Goal: Information Seeking & Learning: Find specific fact

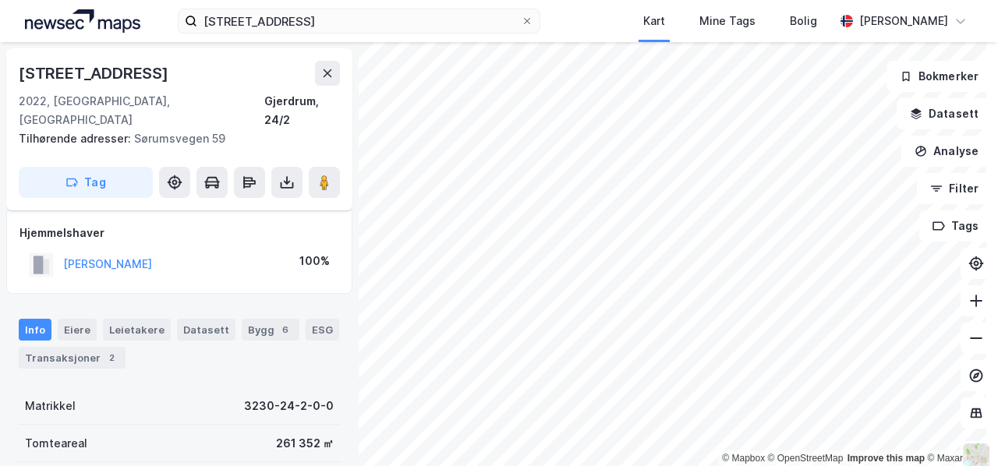
scroll to position [135, 0]
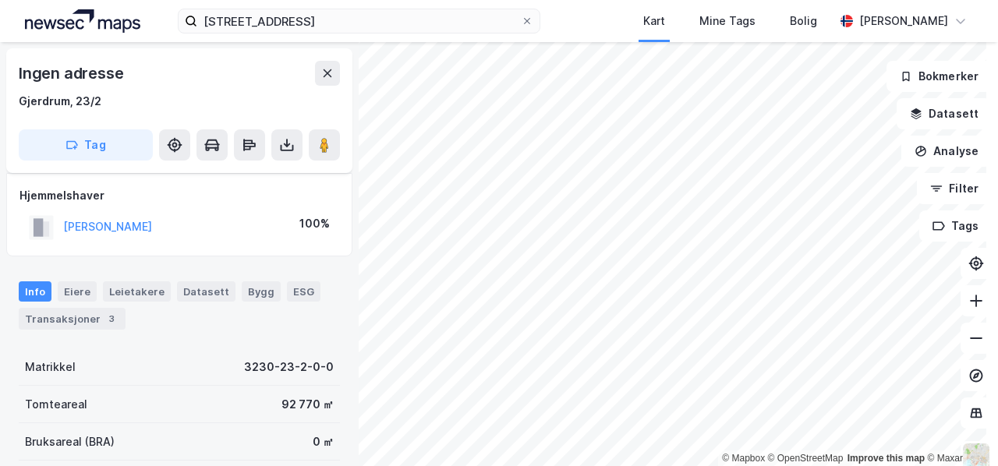
scroll to position [135, 0]
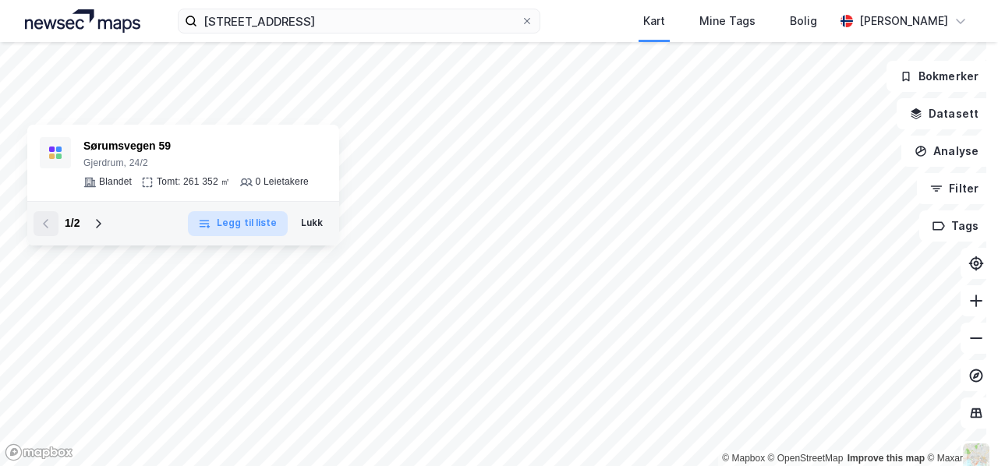
click at [243, 221] on button "Legg til liste" at bounding box center [237, 223] width 99 height 25
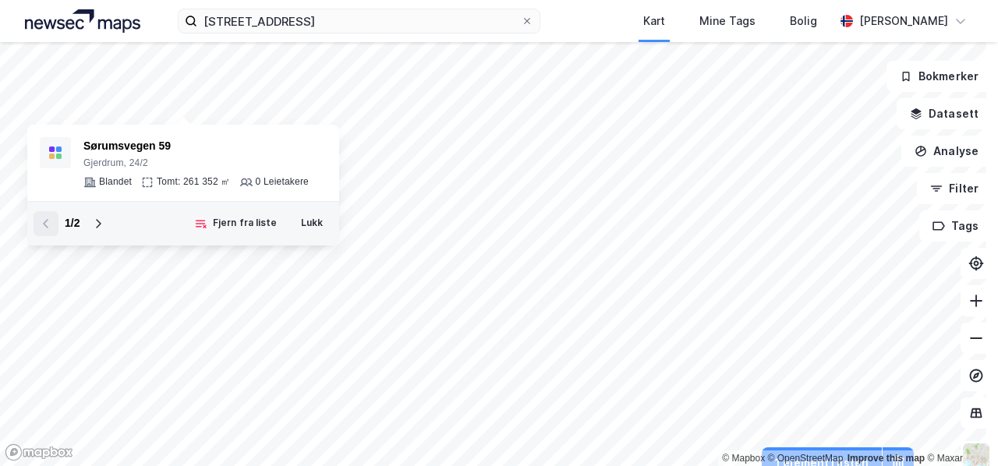
click at [243, 221] on button "Fjern fra liste" at bounding box center [236, 223] width 104 height 25
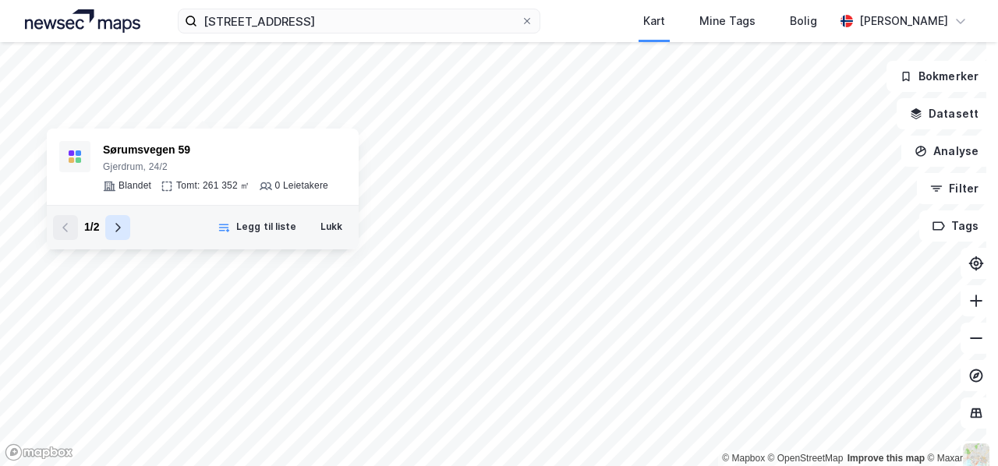
click at [115, 228] on icon at bounding box center [117, 227] width 12 height 12
click at [67, 225] on icon at bounding box center [65, 227] width 12 height 12
click at [120, 228] on icon at bounding box center [118, 227] width 5 height 9
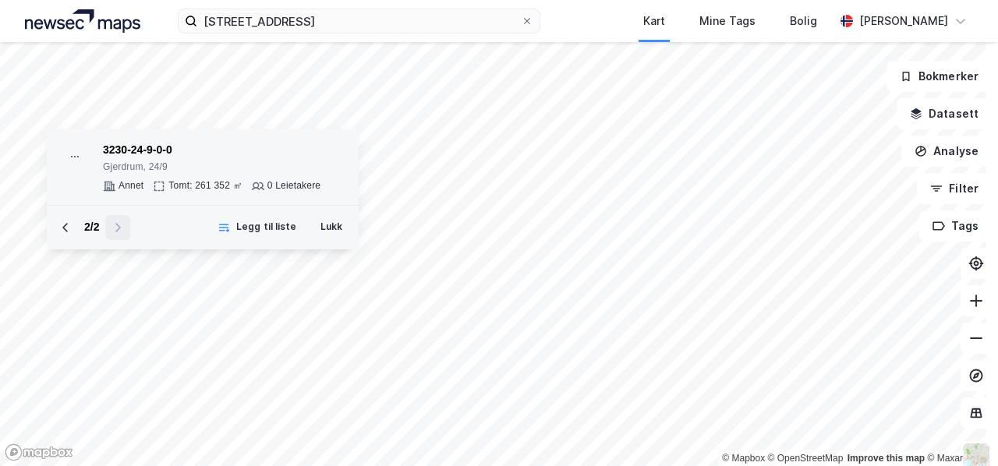
click at [72, 154] on icon at bounding box center [75, 156] width 12 height 12
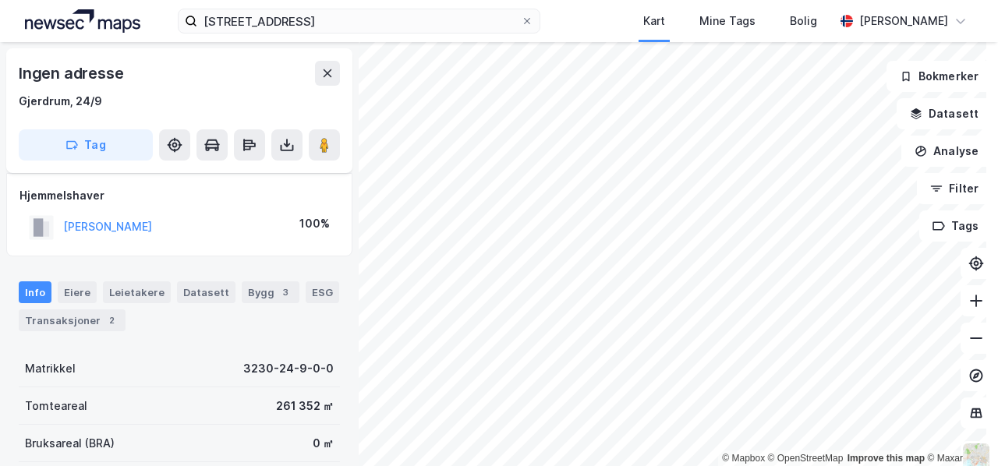
scroll to position [135, 0]
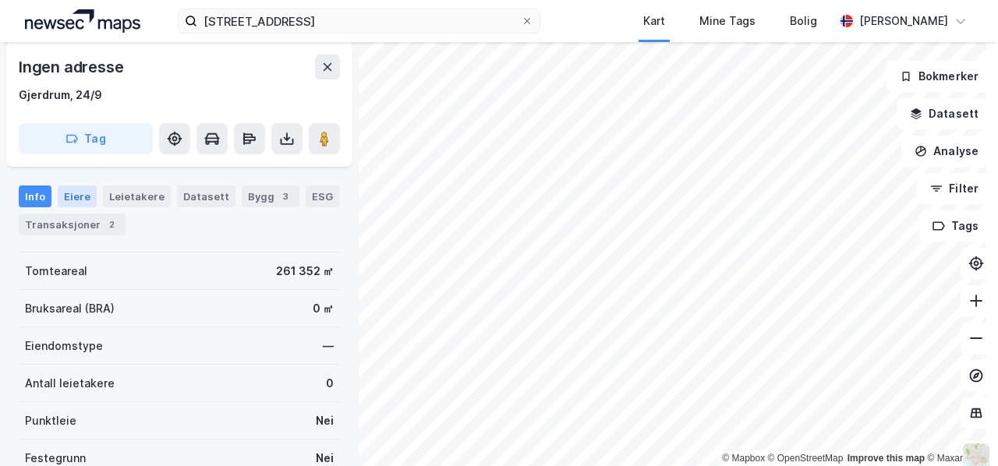
click at [73, 196] on div "Eiere" at bounding box center [77, 197] width 39 height 22
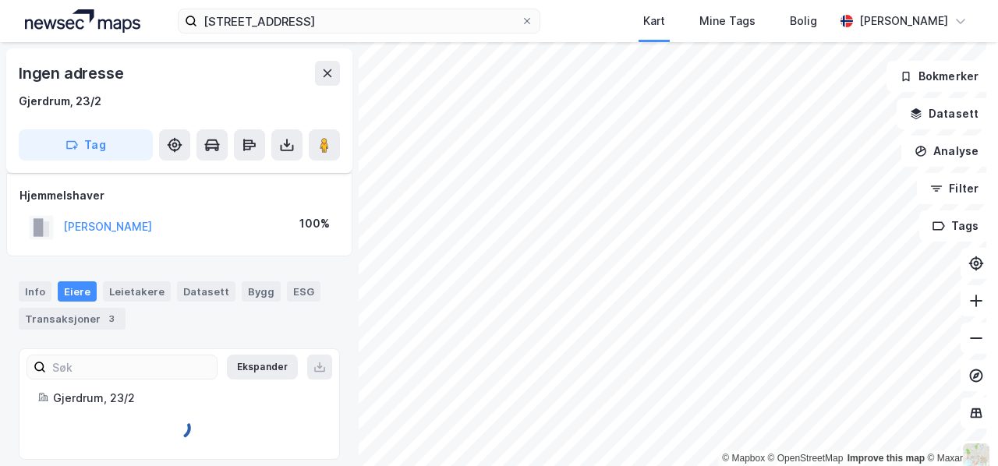
scroll to position [12, 0]
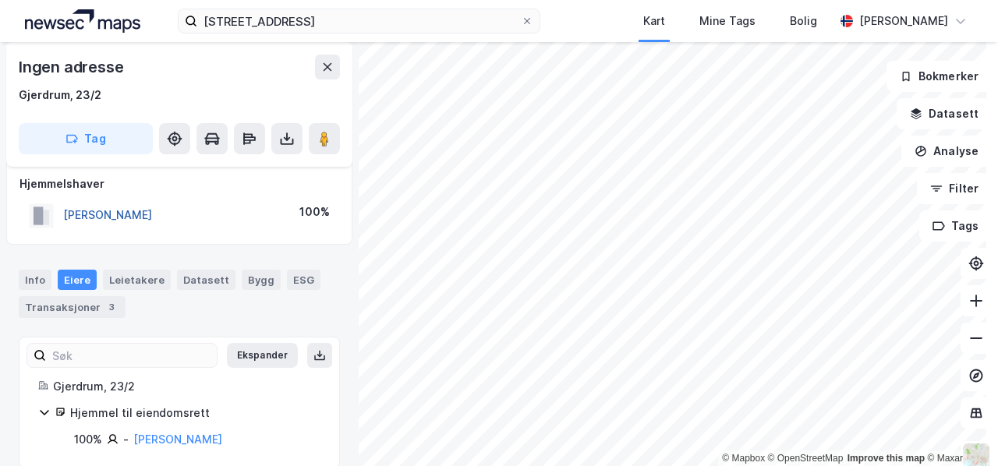
click at [0, 0] on button "[PERSON_NAME]" at bounding box center [0, 0] width 0 height 0
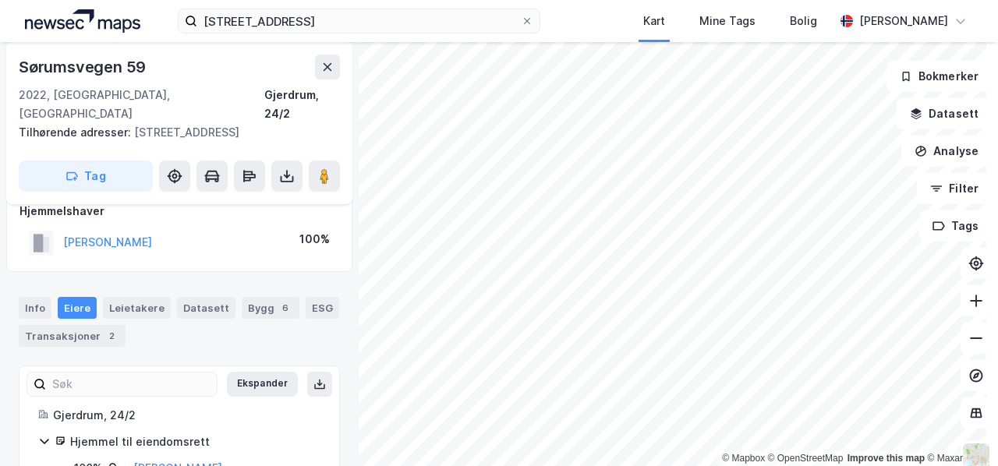
scroll to position [51, 0]
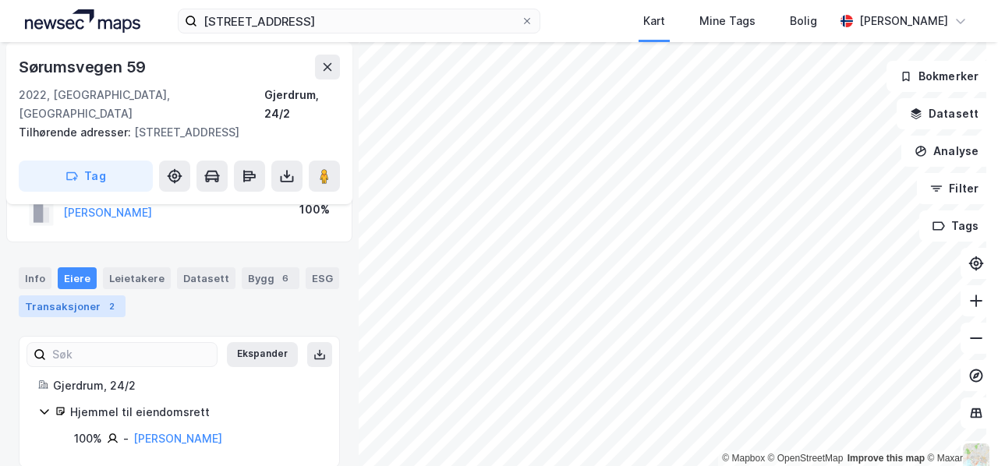
click at [63, 295] on div "Transaksjoner 2" at bounding box center [72, 306] width 107 height 22
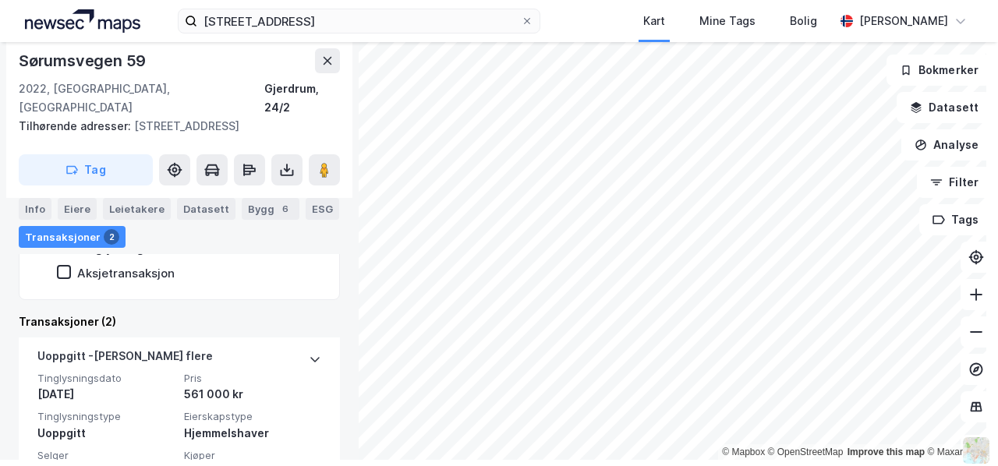
scroll to position [324, 0]
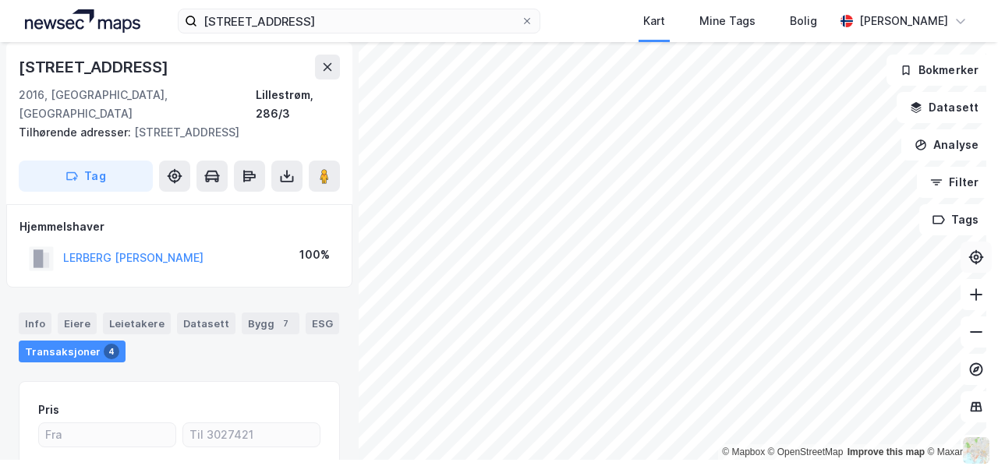
scroll to position [193, 0]
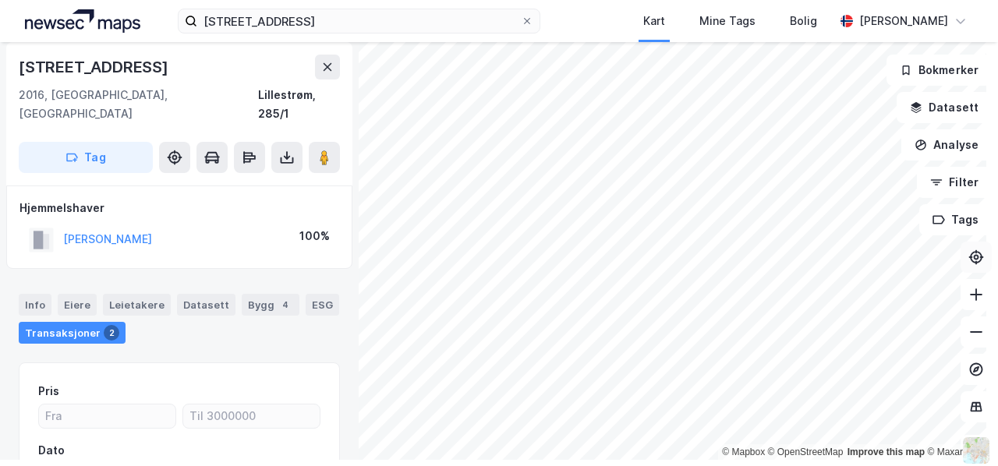
scroll to position [175, 0]
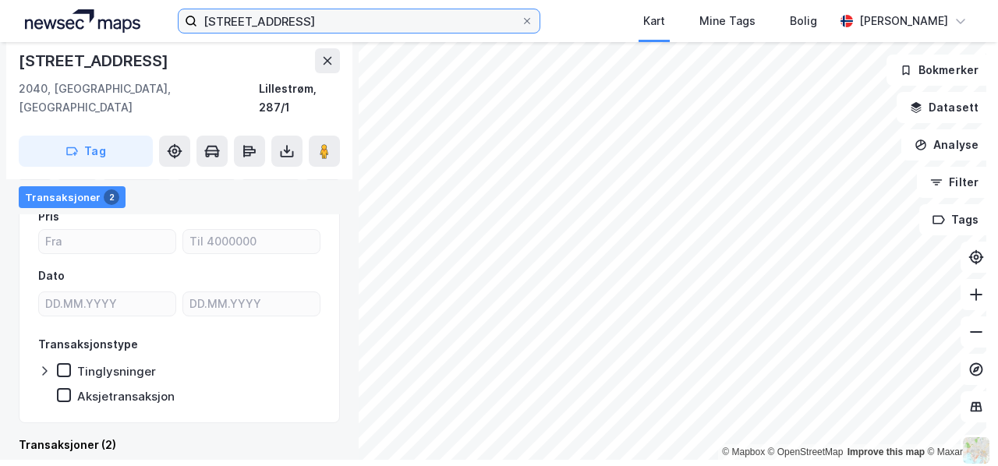
click at [459, 28] on input "[STREET_ADDRESS]" at bounding box center [359, 20] width 324 height 23
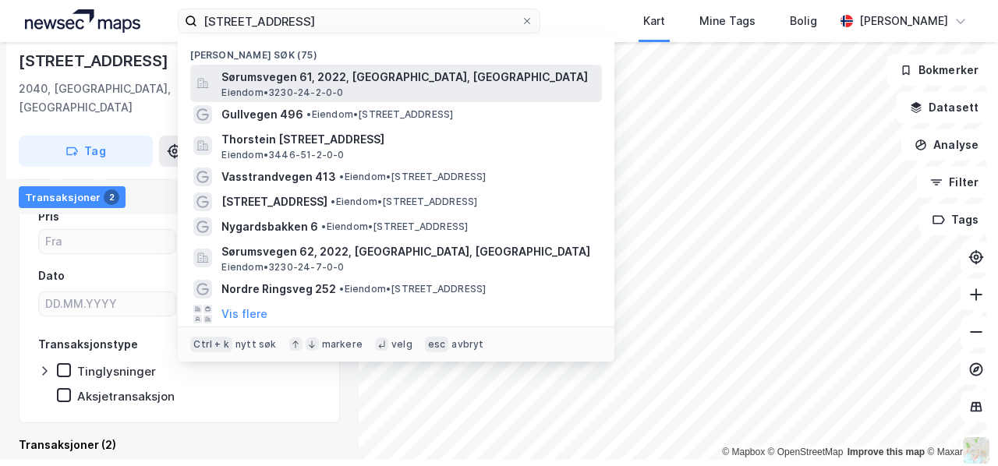
click at [398, 79] on span "Sørumsvegen 61, 2022, [GEOGRAPHIC_DATA], [GEOGRAPHIC_DATA]" at bounding box center [408, 77] width 374 height 19
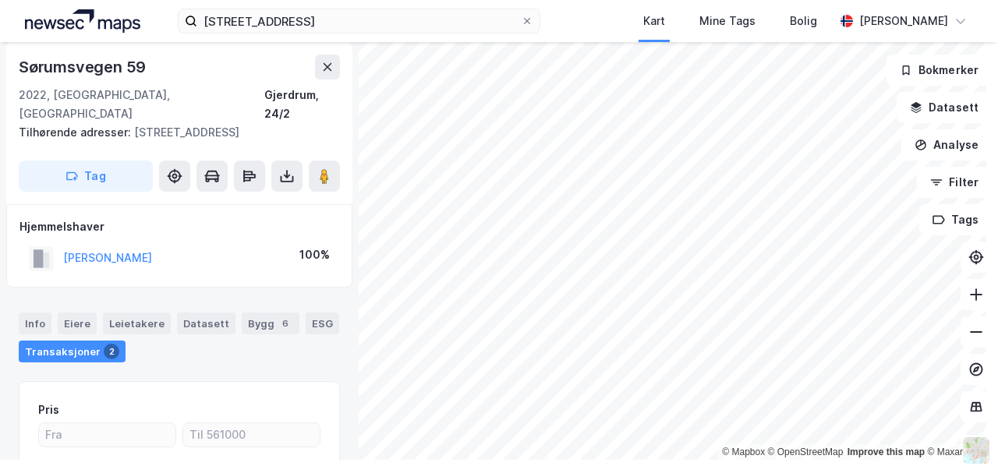
scroll to position [175, 0]
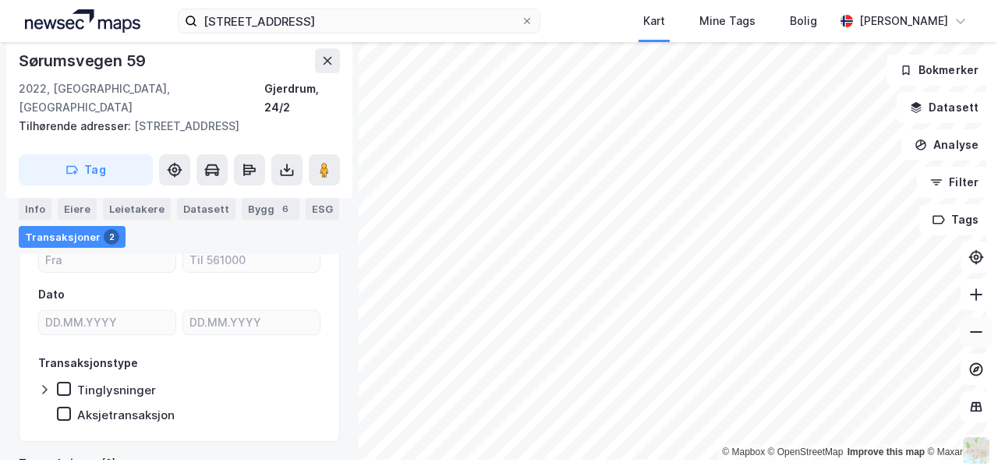
click at [968, 337] on icon at bounding box center [976, 332] width 16 height 16
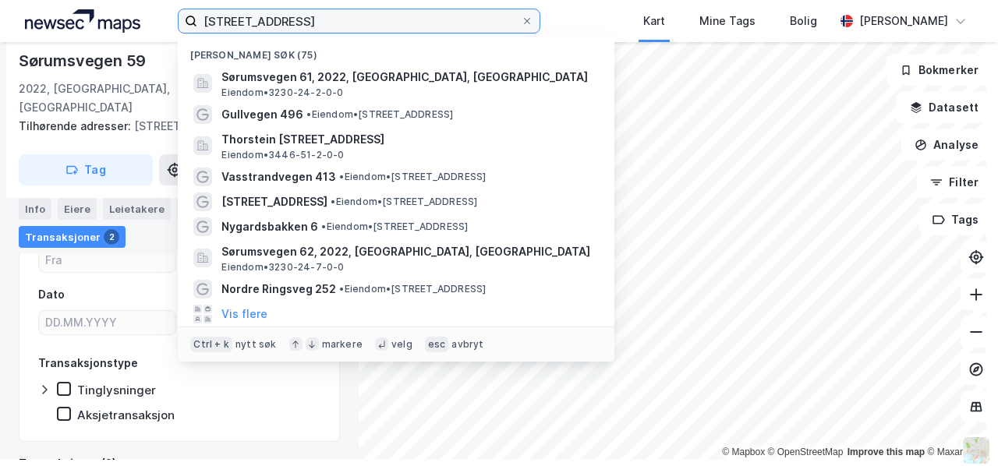
click at [309, 20] on input "[STREET_ADDRESS]" at bounding box center [359, 20] width 324 height 23
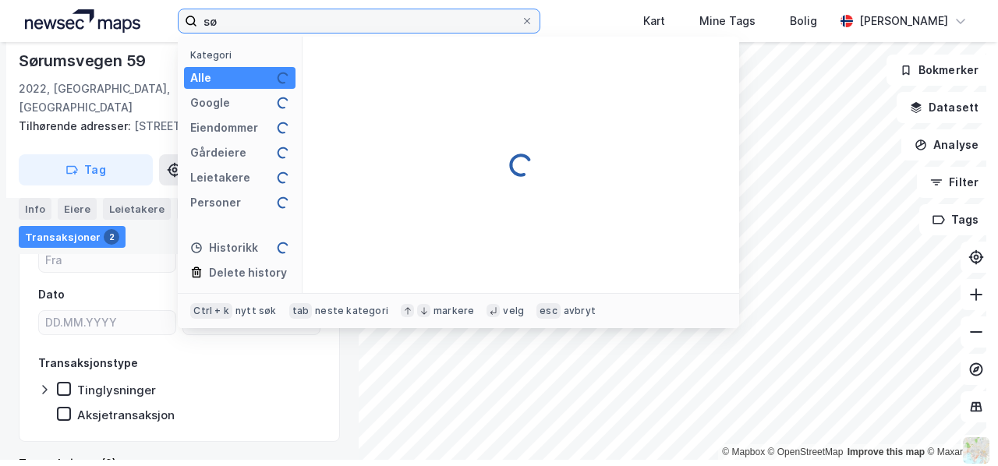
type input "s"
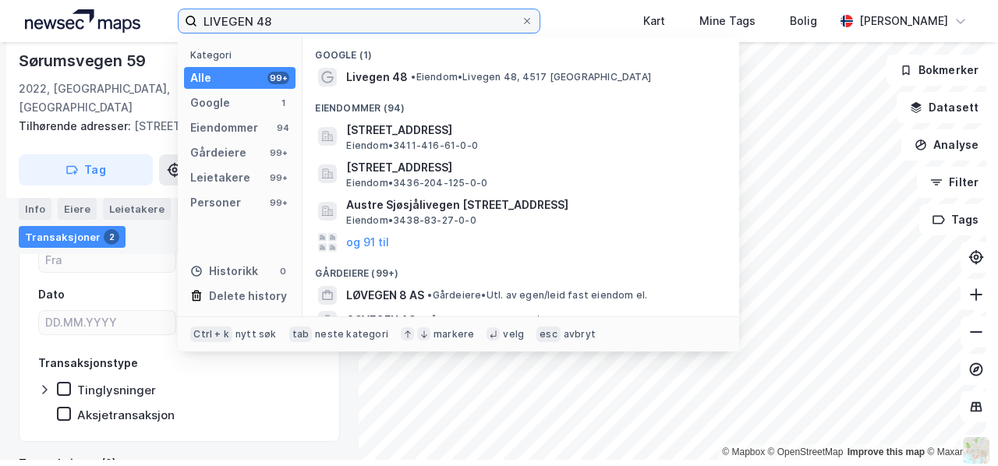
click at [254, 19] on input "LIVEGEN 48" at bounding box center [359, 20] width 324 height 23
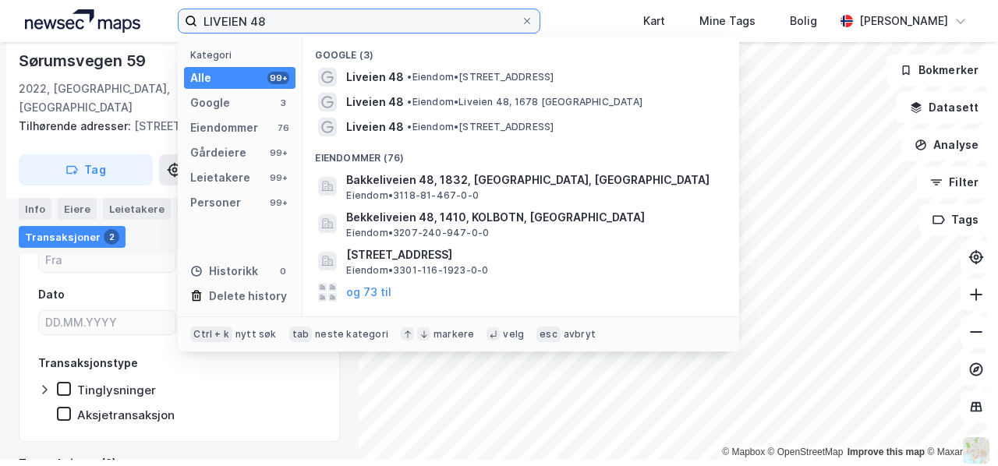
click at [293, 21] on input "LIVEIEN 48" at bounding box center [359, 20] width 324 height 23
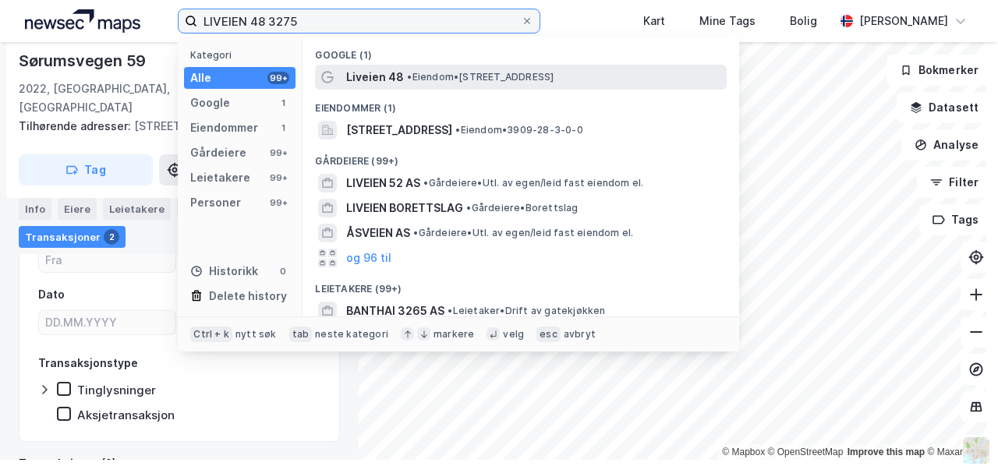
type input "LIVEIEN 48 3275"
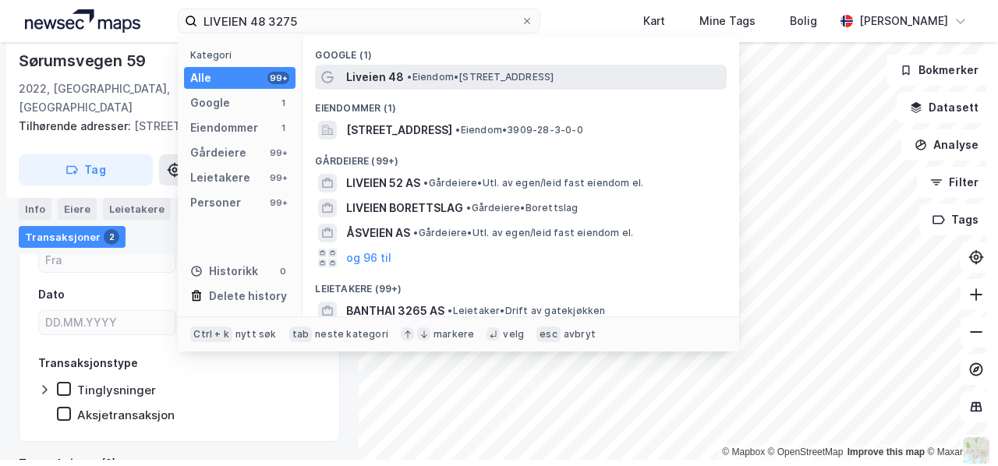
click at [377, 78] on span "Liveien 48" at bounding box center [375, 77] width 58 height 19
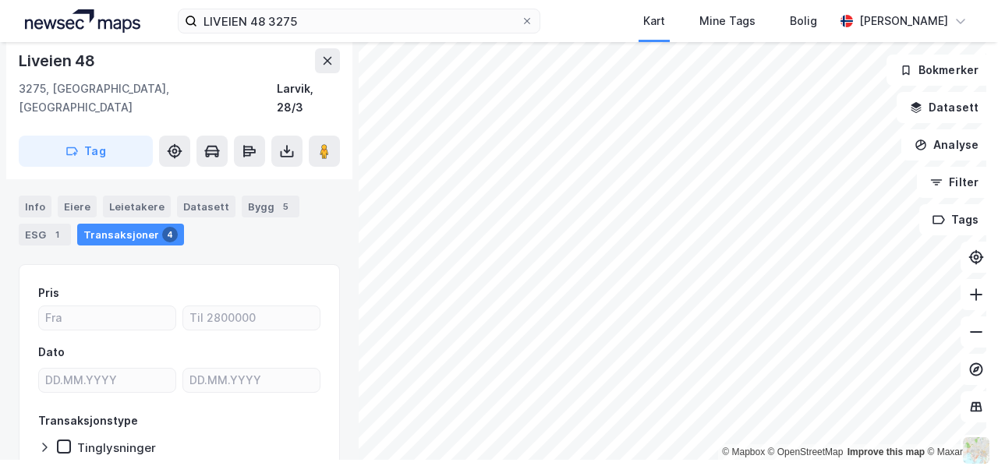
scroll to position [92, 0]
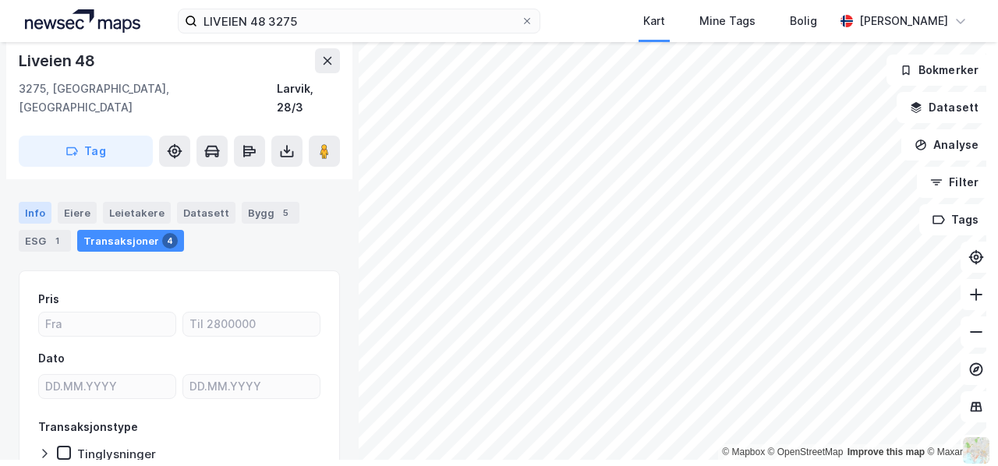
click at [31, 202] on div "Info" at bounding box center [35, 213] width 33 height 22
